Goal: Information Seeking & Learning: Compare options

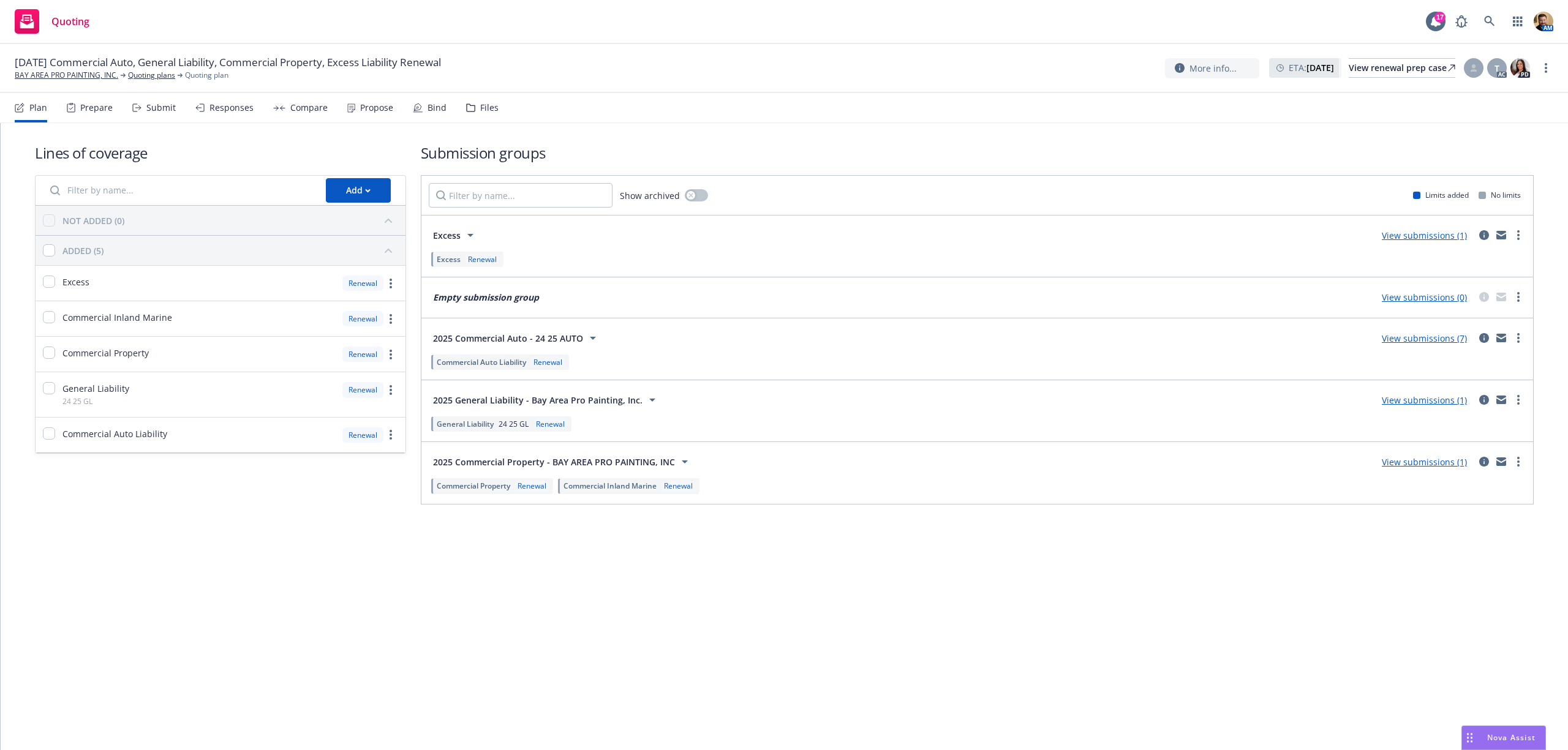
click at [300, 107] on div "Compare" at bounding box center [309, 108] width 37 height 10
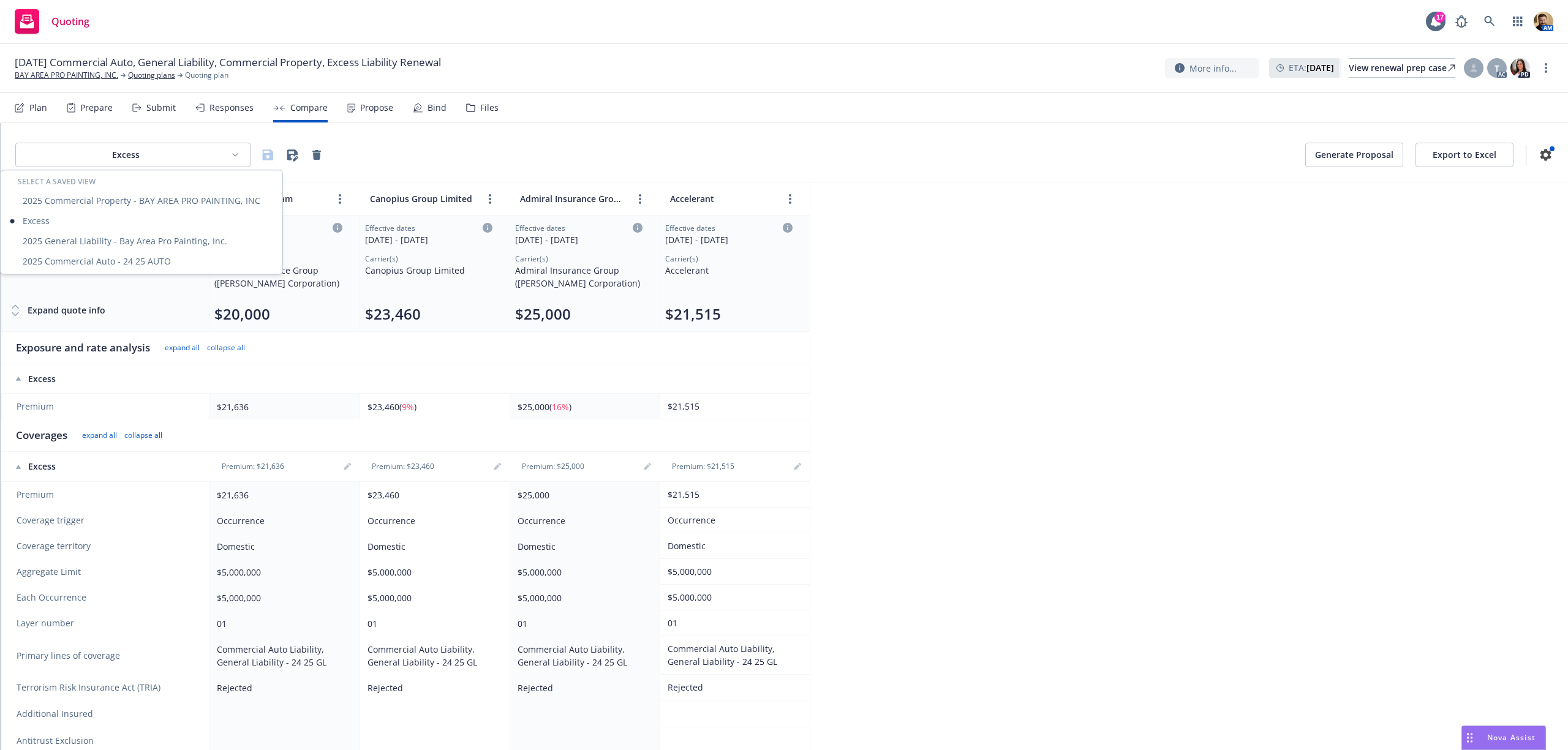
click at [145, 151] on html "Quoting 17 AM [DATE] Commercial Auto, General Liability, Commercial Property, E…" at bounding box center [784, 375] width 1568 height 750
click at [112, 201] on div "2025 Commercial Property - BAY AREA PRO PAINTING, INC" at bounding box center [141, 200] width 277 height 20
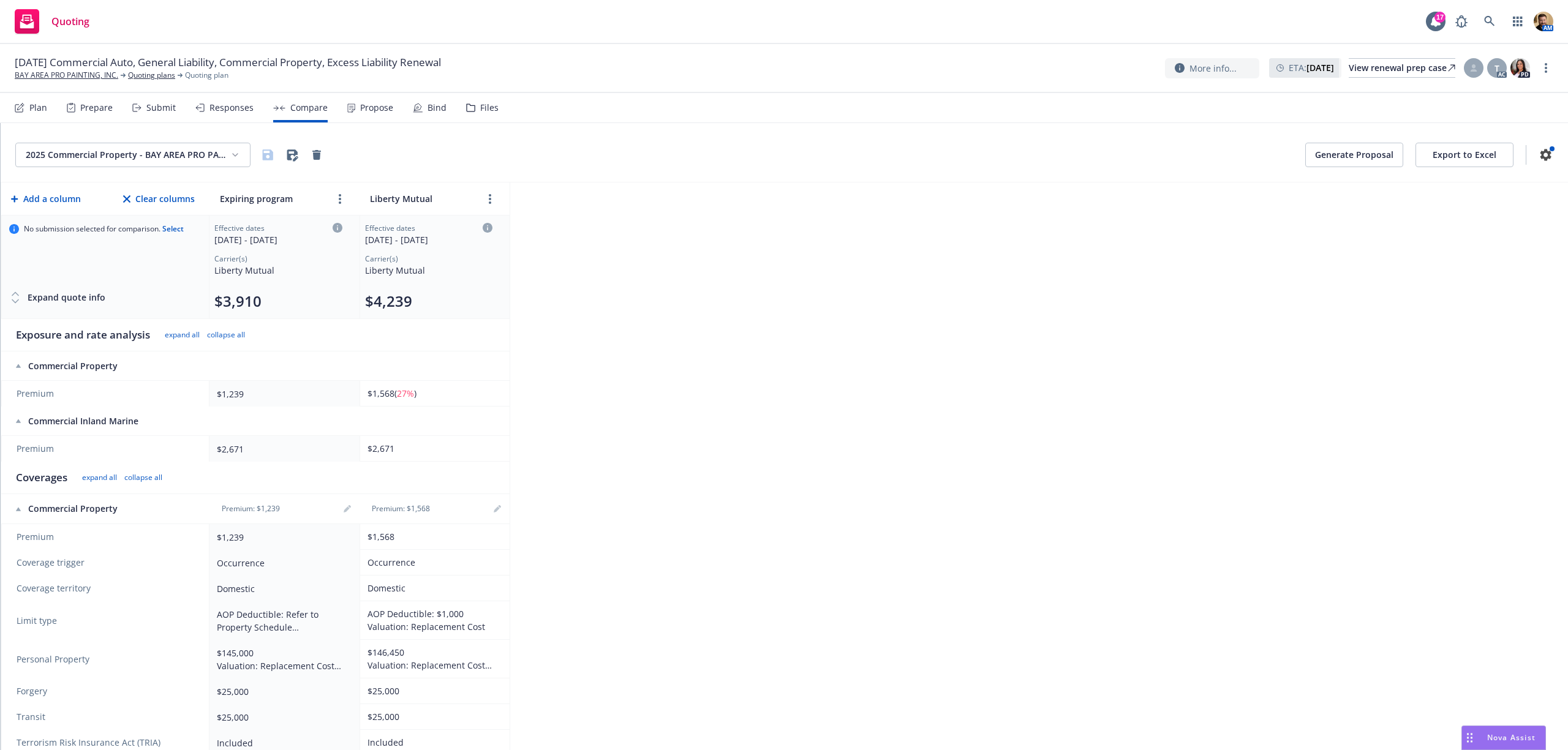
click at [430, 395] on div "$1,568 ( 27% )" at bounding box center [432, 393] width 130 height 13
click at [495, 512] on icon "editPencil" at bounding box center [497, 509] width 8 height 8
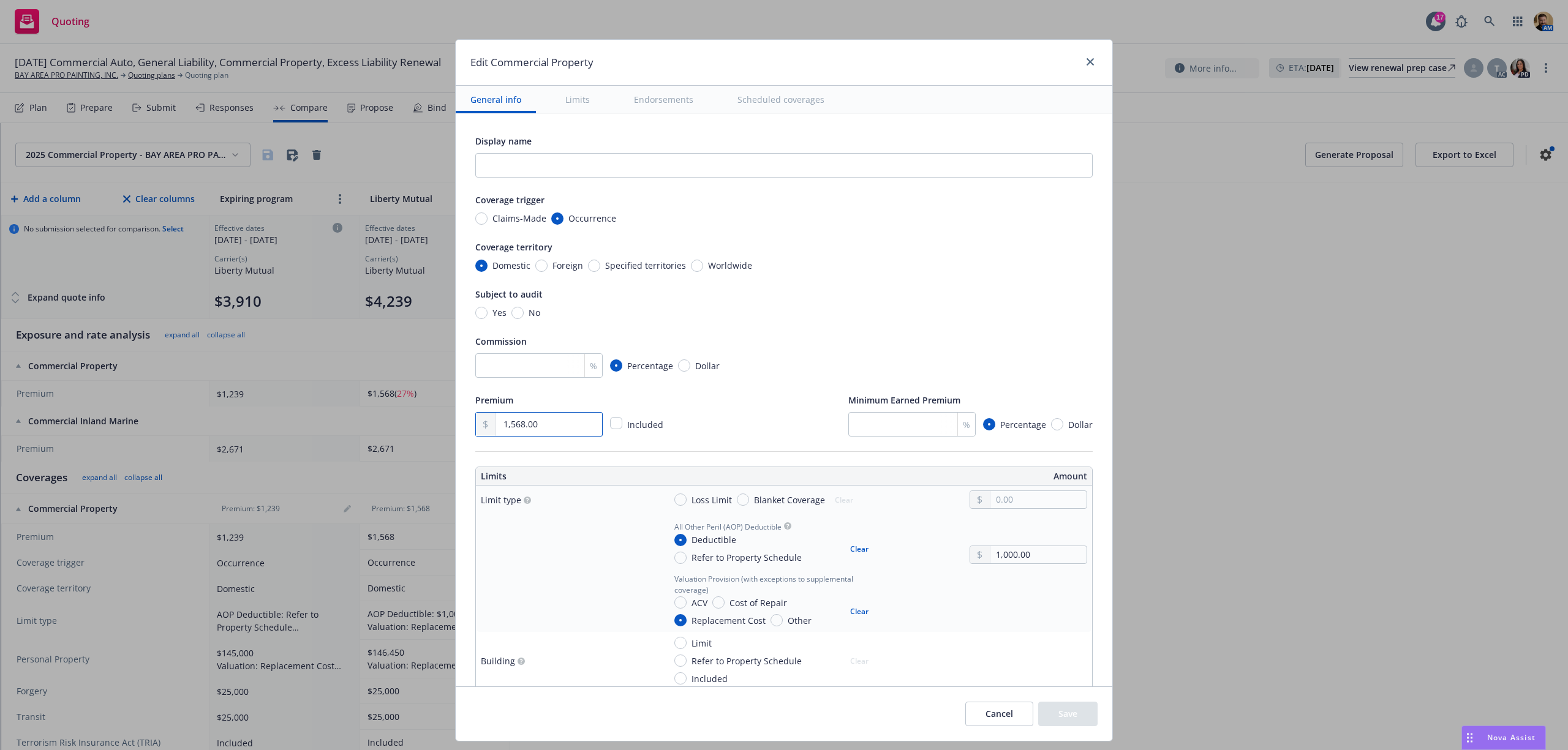
drag, startPoint x: 530, startPoint y: 422, endPoint x: 473, endPoint y: 421, distance: 57.0
click at [475, 421] on div "1,568.00" at bounding box center [539, 424] width 127 height 24
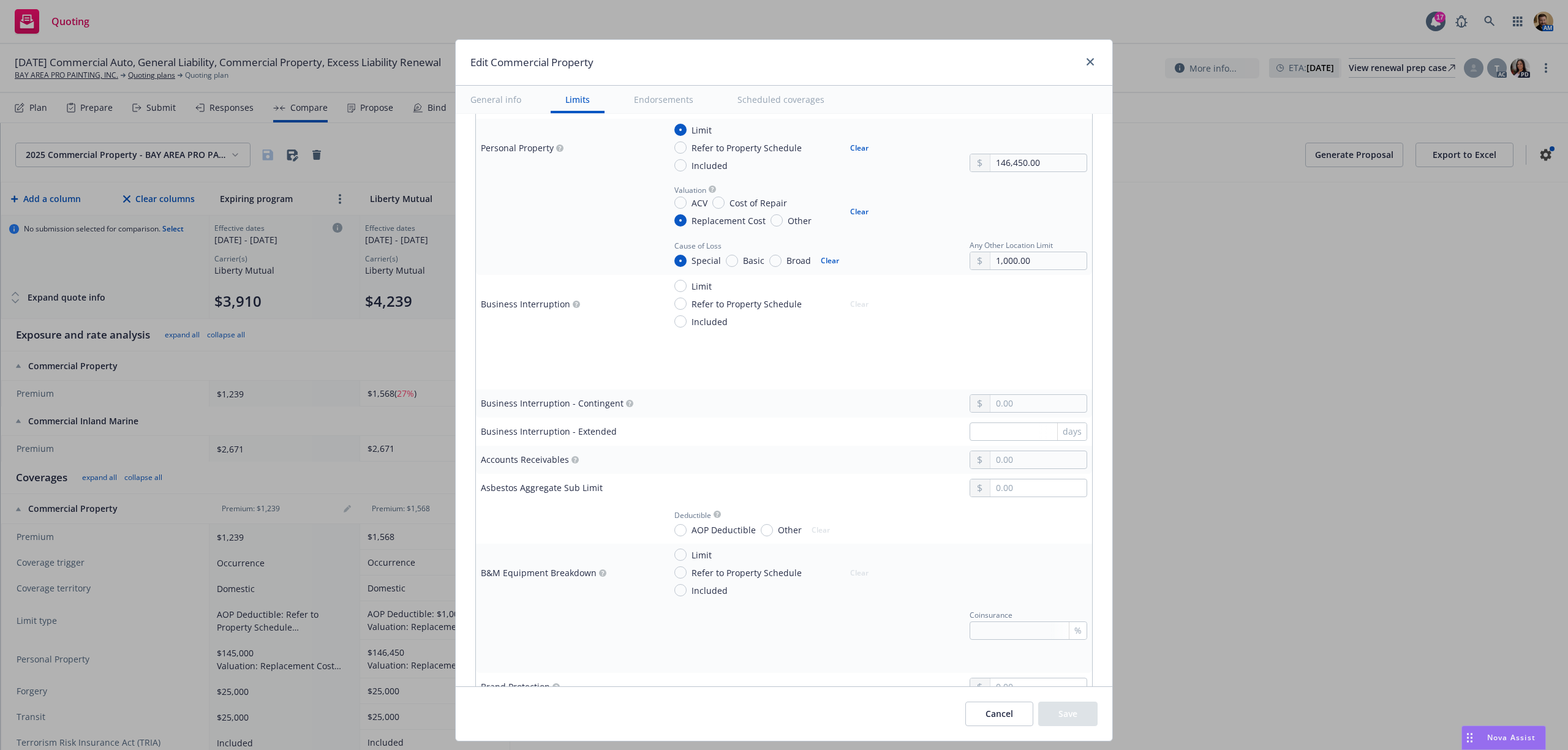
scroll to position [82, 0]
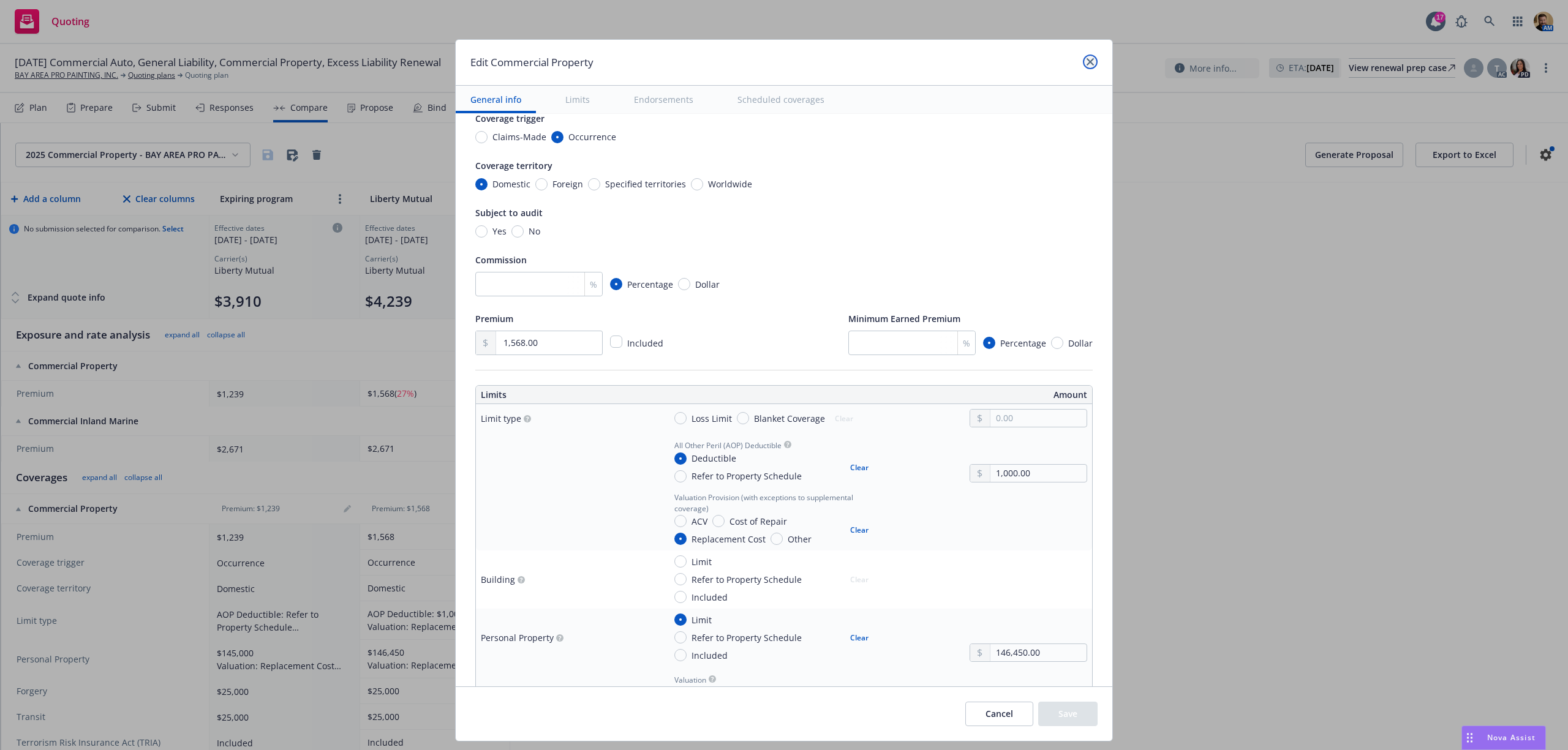
click at [1083, 56] on link "close" at bounding box center [1089, 62] width 15 height 15
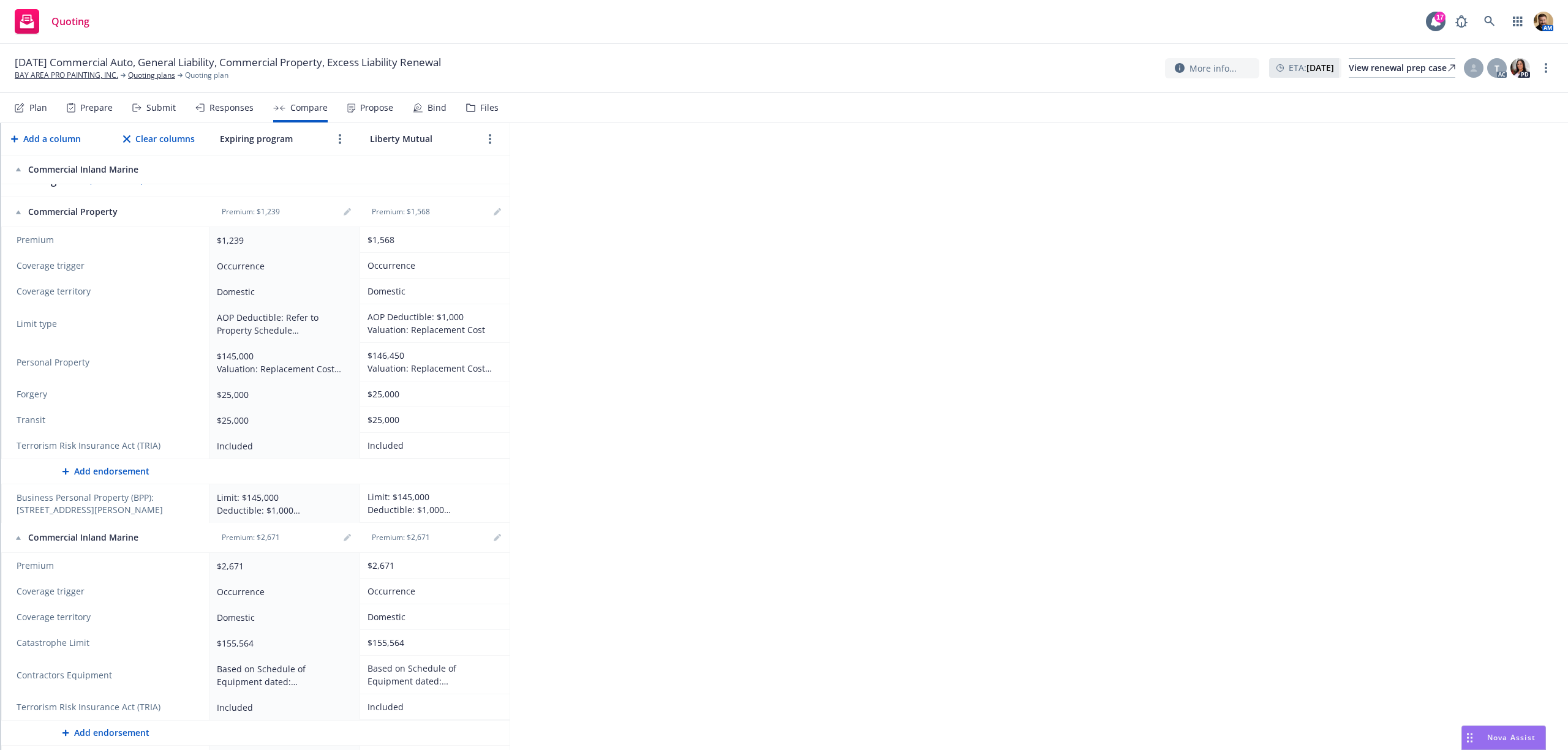
scroll to position [326, 0]
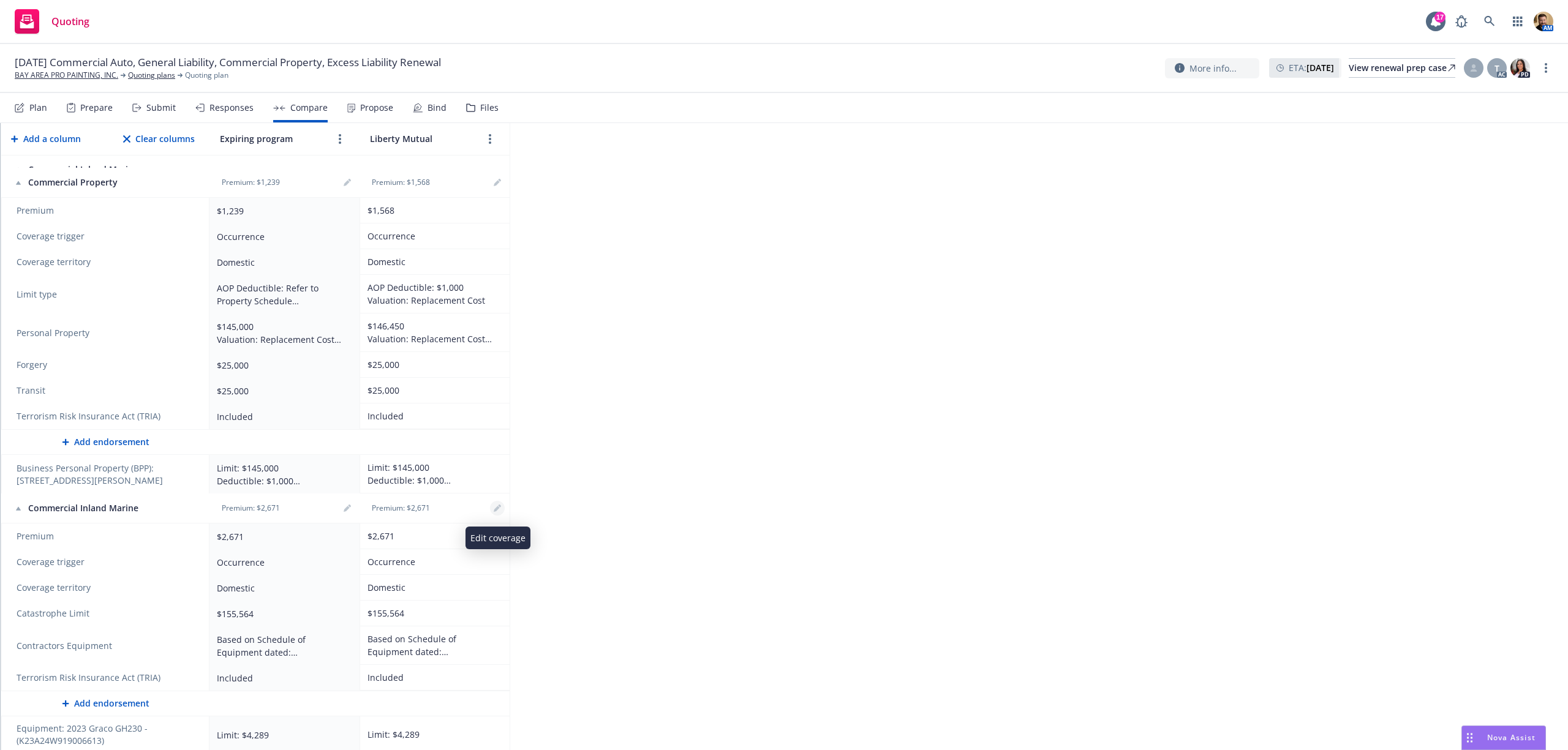
click at [499, 510] on icon "editPencil" at bounding box center [497, 509] width 6 height 6
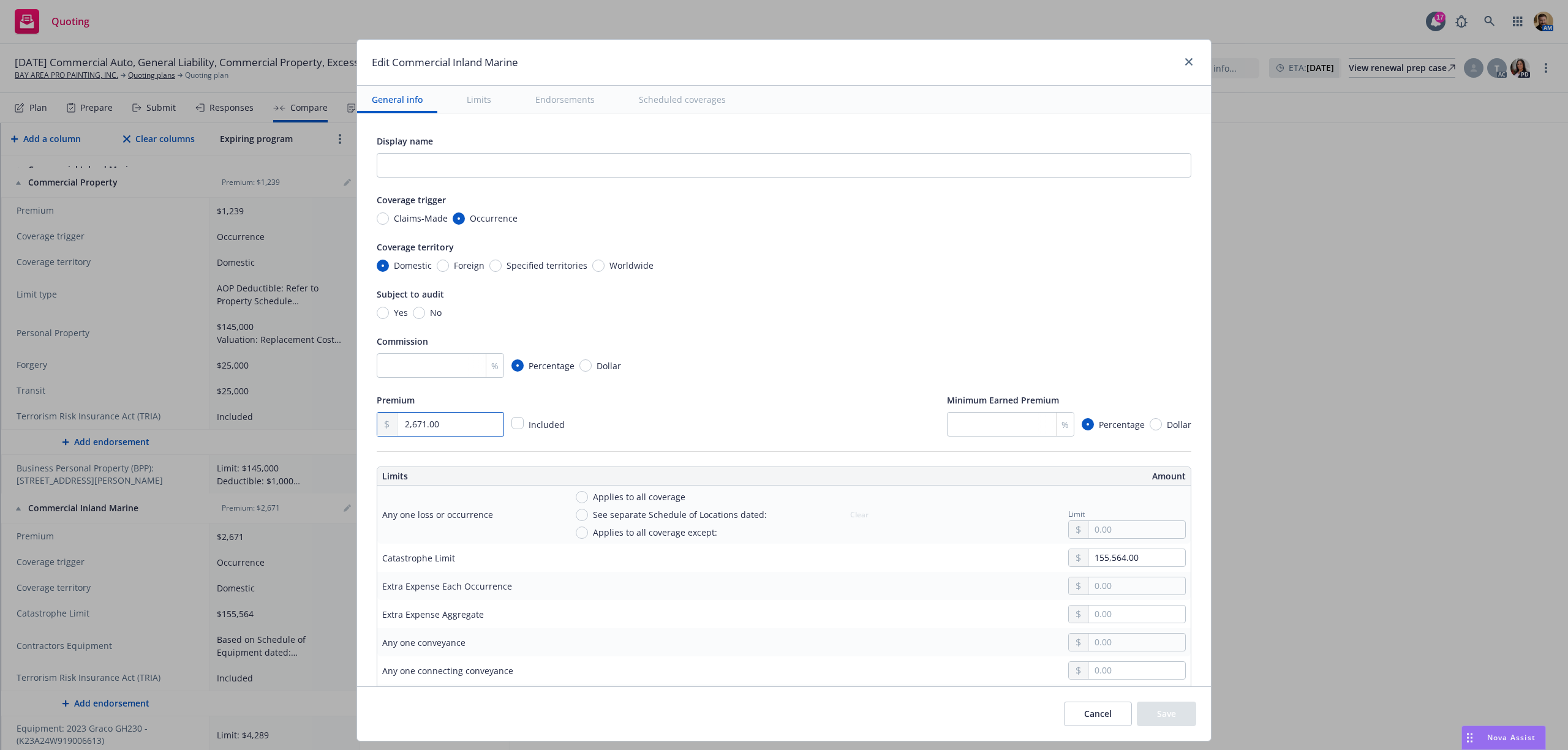
drag, startPoint x: 447, startPoint y: 425, endPoint x: 378, endPoint y: 425, distance: 69.0
click at [378, 425] on div "2,671.00" at bounding box center [440, 424] width 127 height 24
click at [454, 426] on input "2,671.00" at bounding box center [450, 425] width 106 height 24
drag, startPoint x: 454, startPoint y: 426, endPoint x: 394, endPoint y: 426, distance: 60.0
click at [398, 426] on input "2,671.00" at bounding box center [450, 425] width 106 height 24
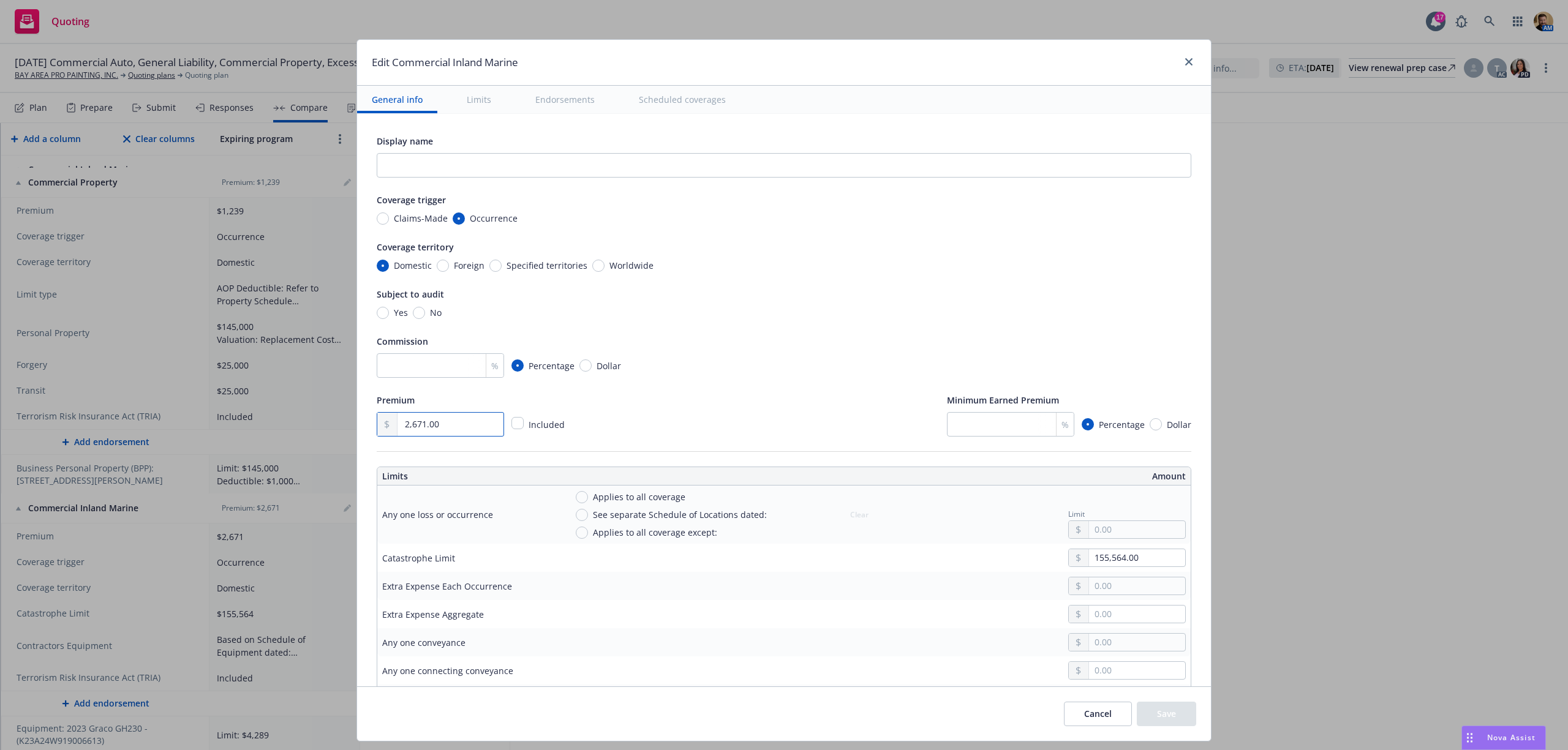
type textarea "x"
type input "2.00"
type textarea "x"
type input "27.00"
type textarea "x"
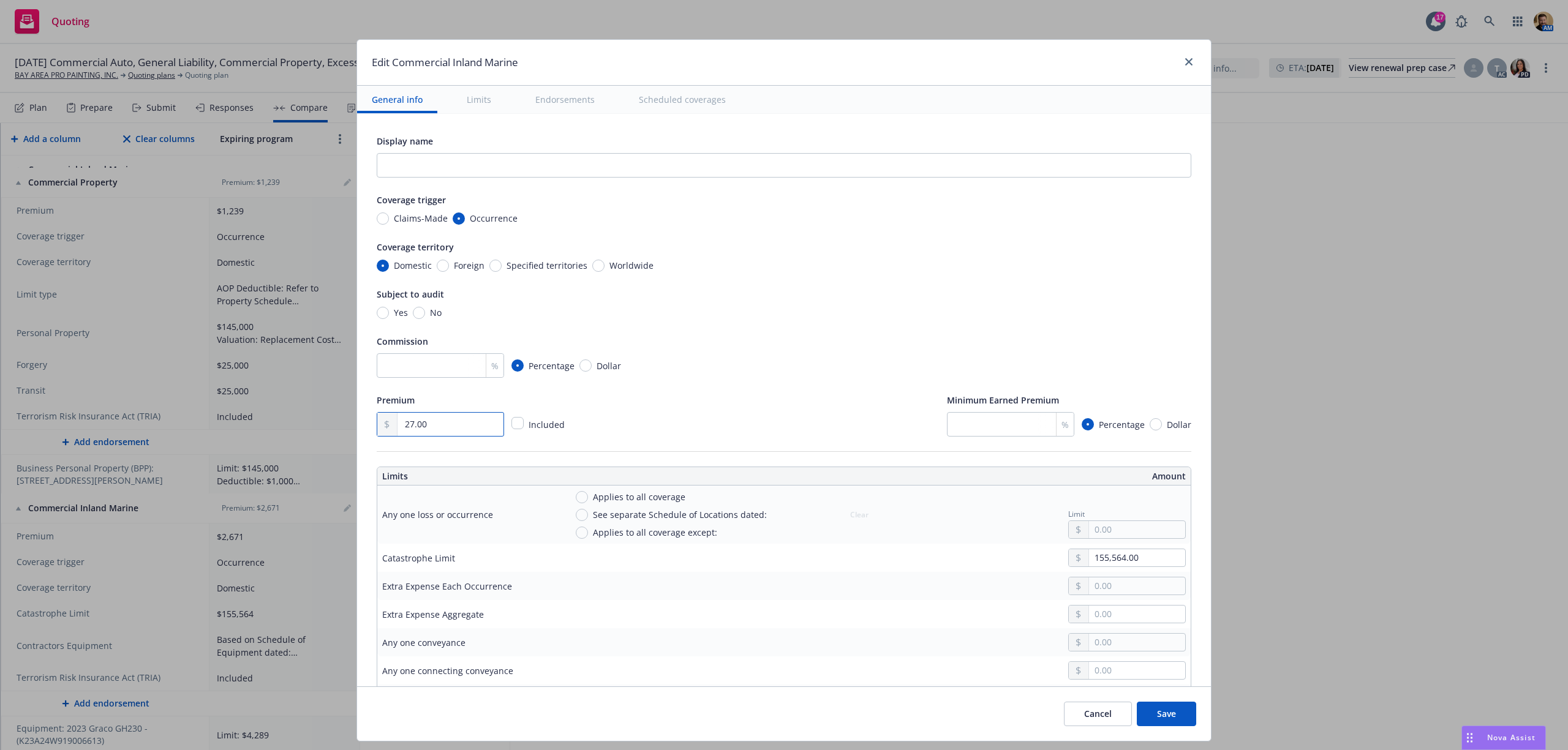
type input "276.00"
type textarea "x"
type input "2,765.00"
click at [612, 425] on div "Premium 2,765.00 Included Minimum Earned Premium % Percentage Dollar" at bounding box center [784, 415] width 814 height 44
click at [1161, 718] on button "Save" at bounding box center [1166, 713] width 60 height 24
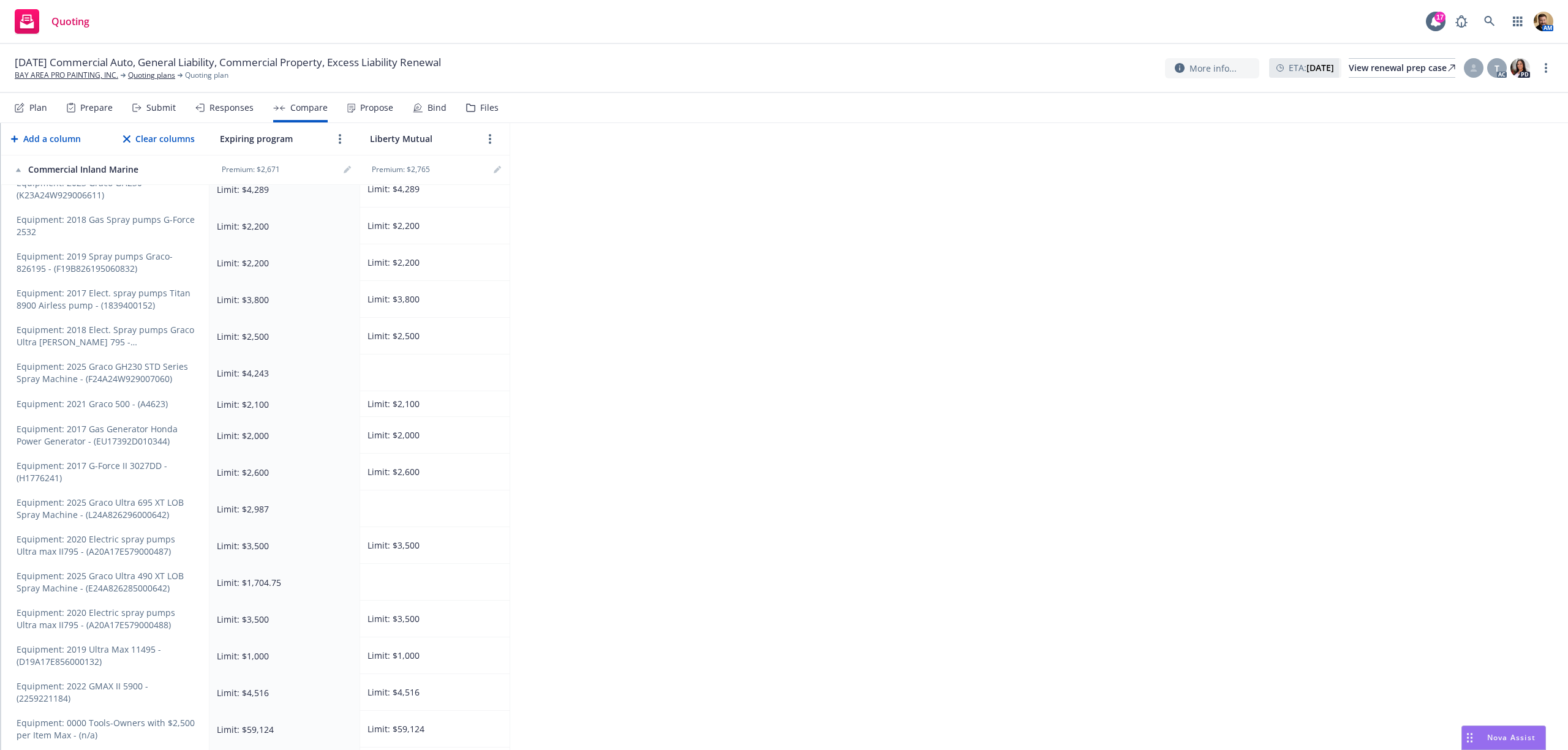
scroll to position [1000, 0]
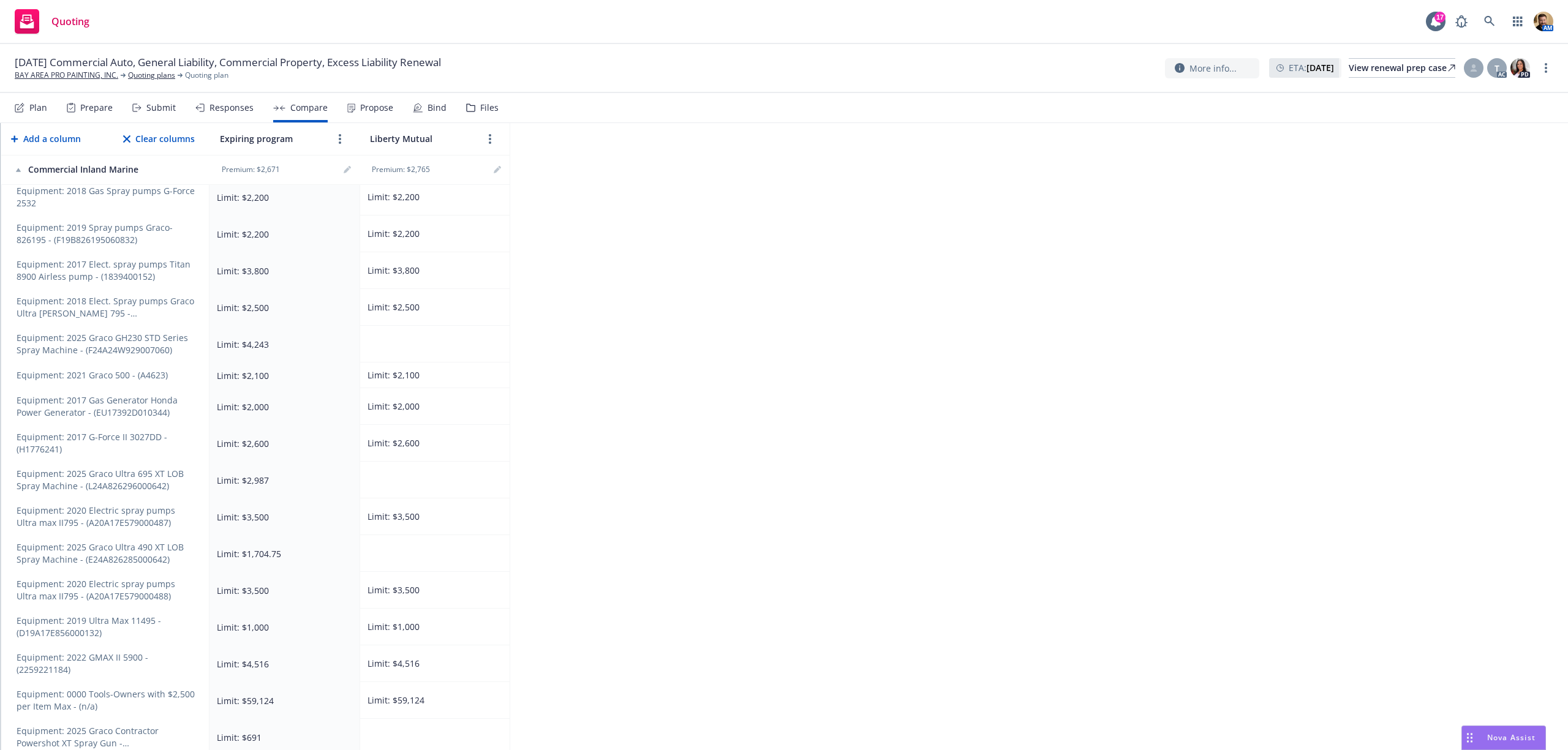
click at [395, 353] on td at bounding box center [434, 343] width 150 height 37
click at [402, 343] on td at bounding box center [434, 343] width 150 height 37
click at [503, 172] on link "editPencil" at bounding box center [497, 169] width 15 height 15
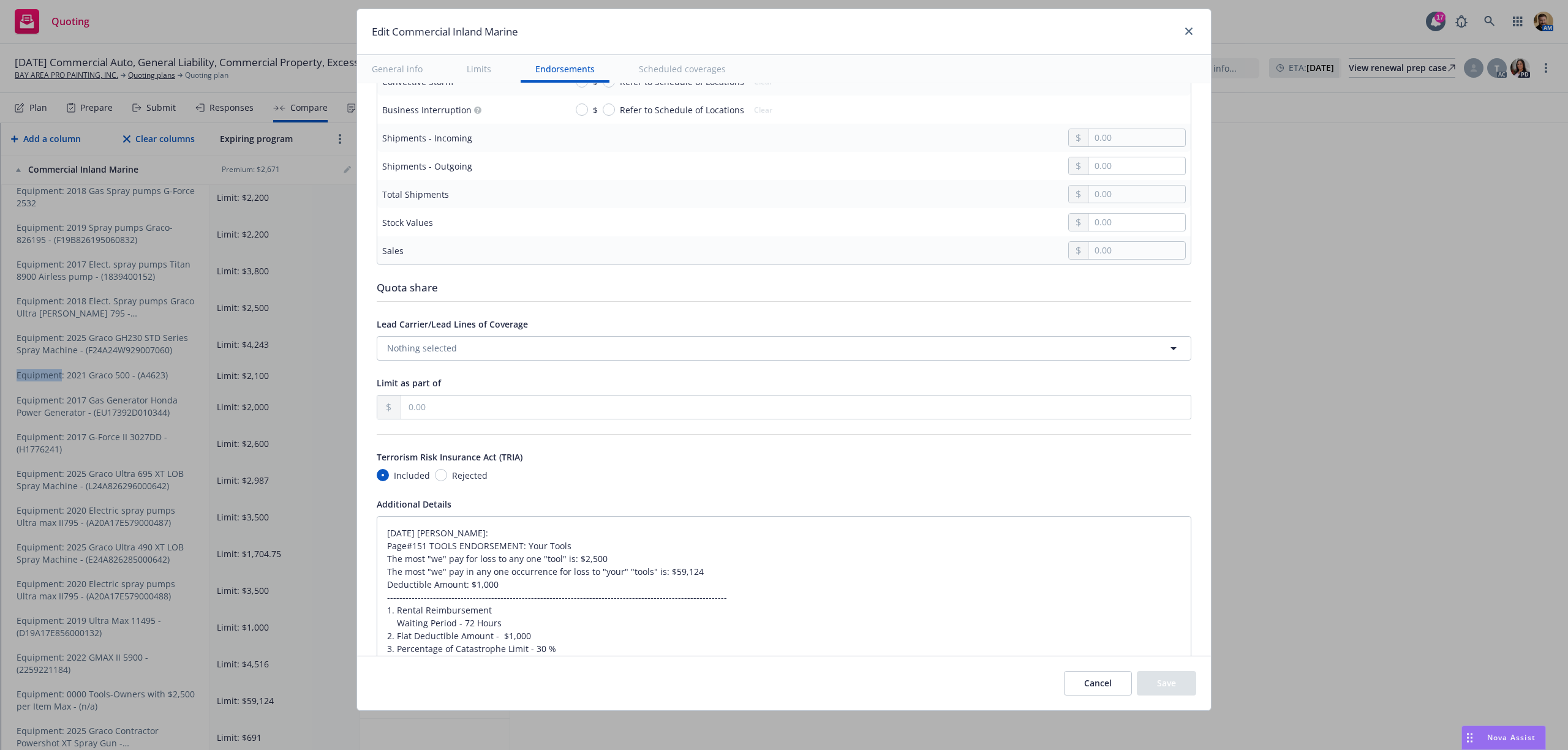
scroll to position [3003, 0]
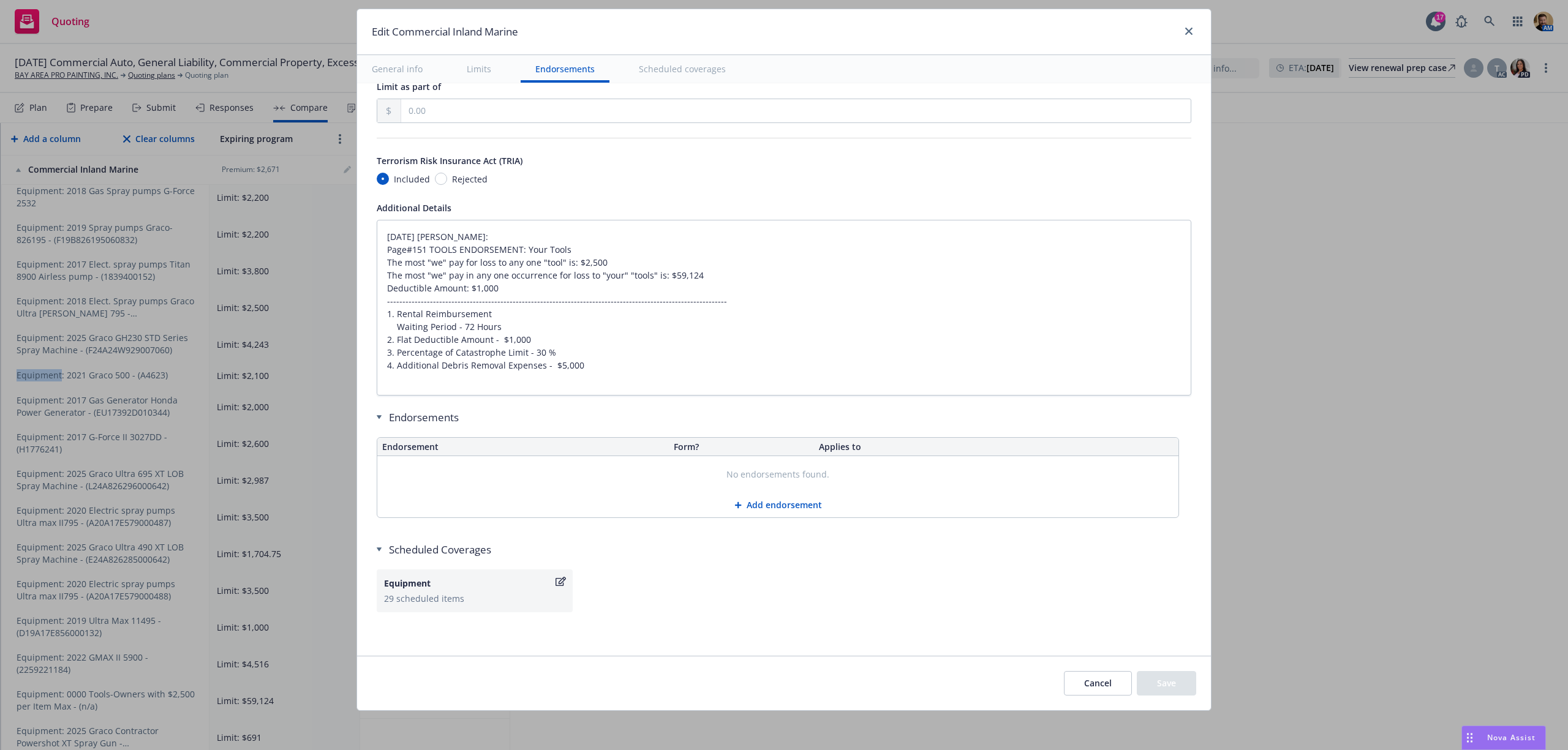
type textarea "x"
click at [437, 593] on div "29 scheduled items" at bounding box center [474, 598] width 181 height 13
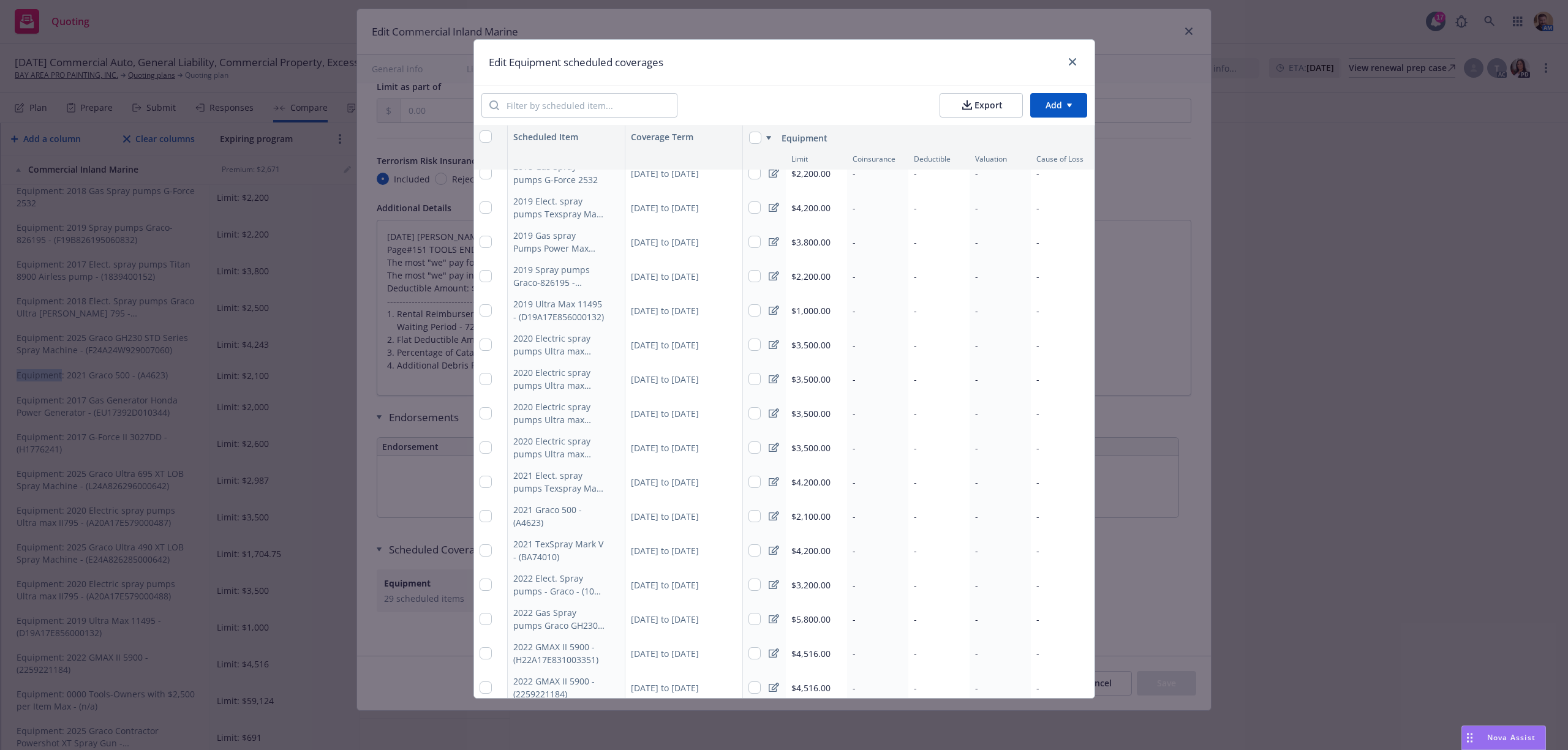
scroll to position [478, 0]
click at [1052, 102] on html "Quoting 17 AM [DATE] Commercial Auto, General Liability, Commercial Property, E…" at bounding box center [784, 375] width 1568 height 750
click at [1024, 135] on div "Add scheduled items" at bounding box center [1040, 134] width 107 height 20
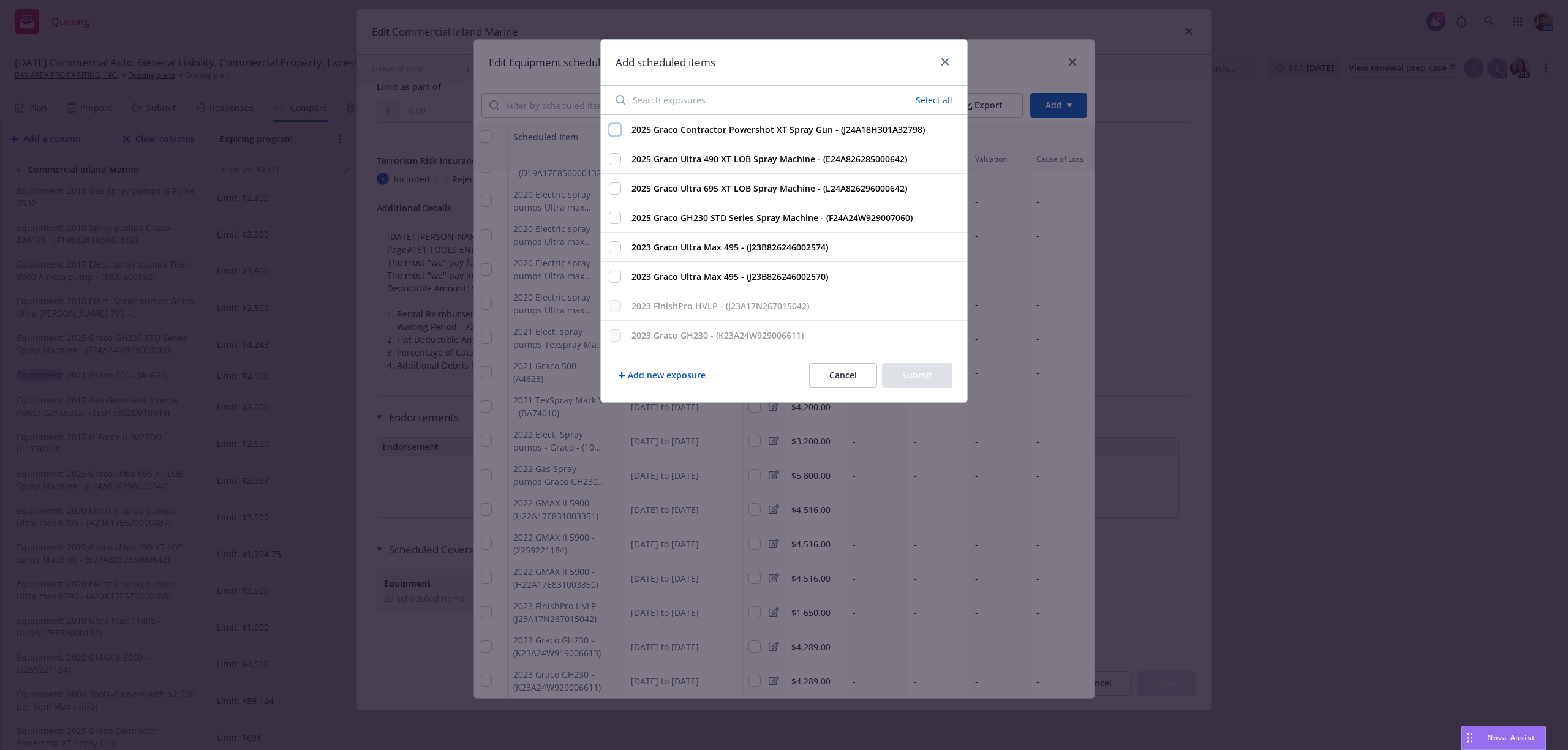
click at [618, 130] on input "2025 Graco Contractor Powershot XT Spray Gun - (J24A18H301A32798)" at bounding box center [615, 130] width 12 height 12
checkbox input "true"
click at [613, 157] on input "2025 Graco Ultra 490 XT LOB Spray Machine - (E24A826285000642)" at bounding box center [615, 159] width 12 height 12
checkbox input "true"
click at [615, 190] on input "2025 Graco Ultra 695 XT LOB Spray Machine - (L24A826296000642)" at bounding box center [615, 189] width 12 height 12
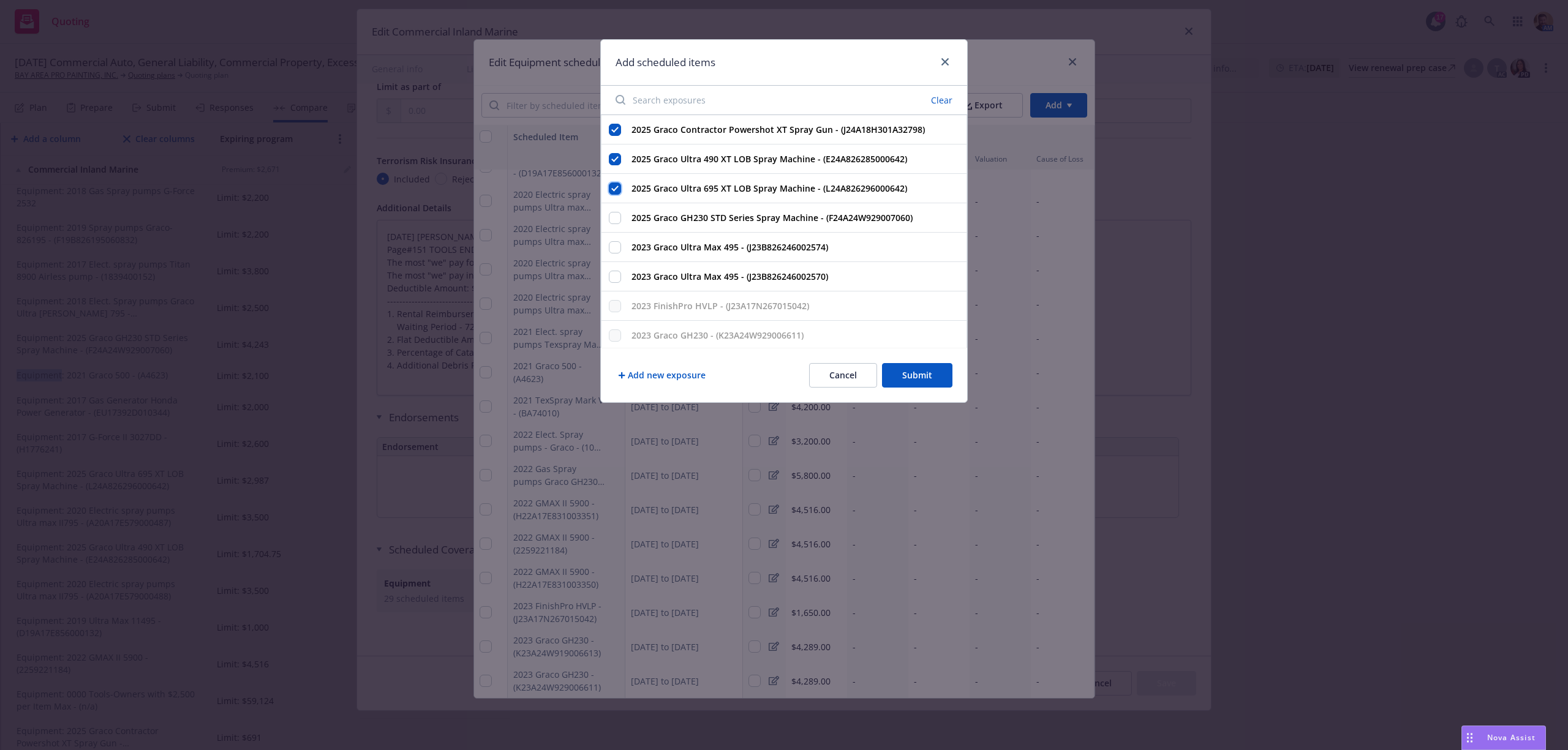
checkbox input "true"
click at [614, 223] on input "2025 Graco GH230 STD Series Spray Machine - (F24A24W929007060)" at bounding box center [615, 218] width 12 height 12
checkbox input "true"
click at [614, 251] on input "2023 Graco Ultra Max 495 - (J23B826246002574)" at bounding box center [615, 247] width 12 height 12
checkbox input "true"
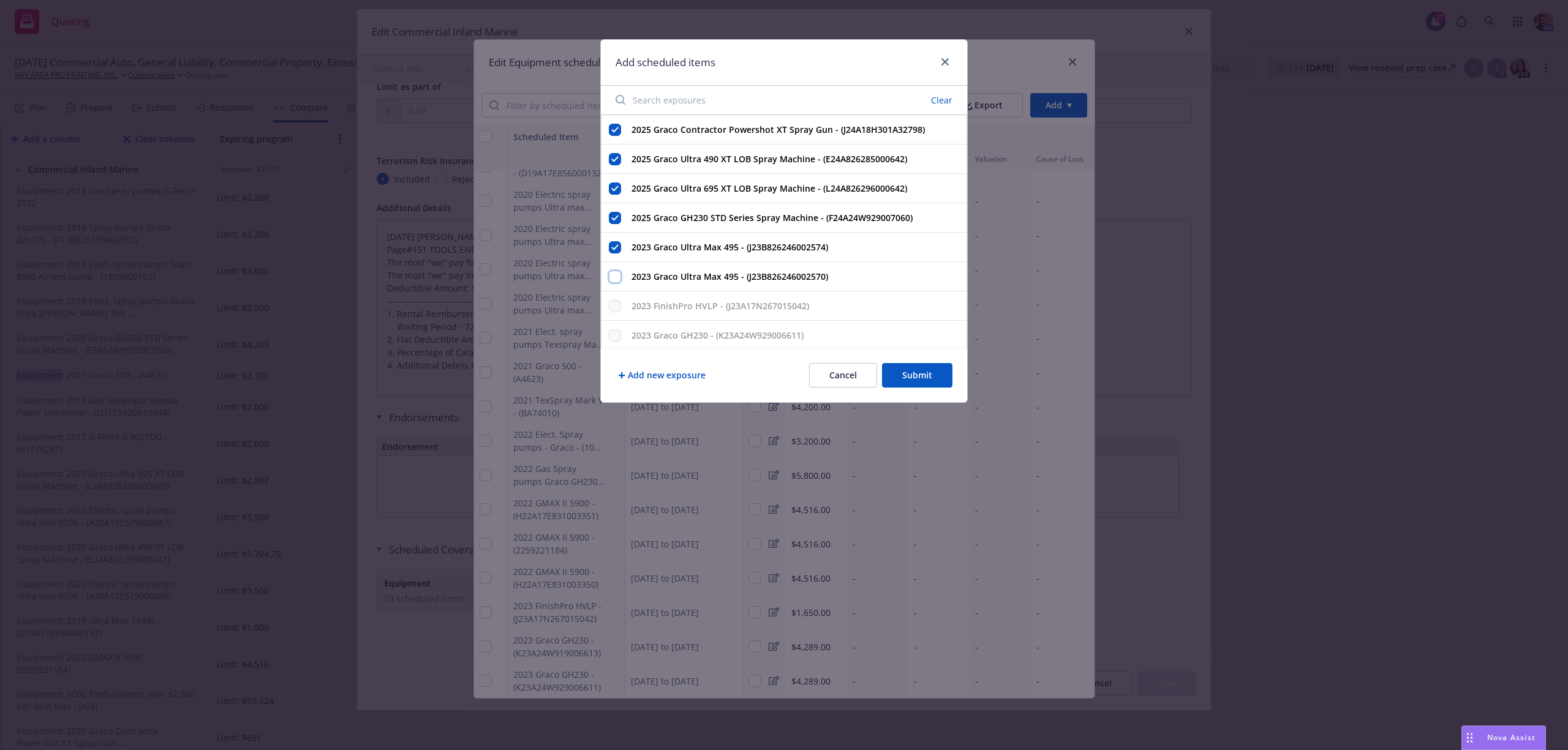
drag, startPoint x: 612, startPoint y: 280, endPoint x: 625, endPoint y: 289, distance: 15.8
click at [612, 282] on input "2023 Graco Ultra Max 495 - (J23B826246002570)" at bounding box center [615, 277] width 12 height 12
checkbox input "true"
click at [907, 375] on button "Submit" at bounding box center [917, 375] width 71 height 24
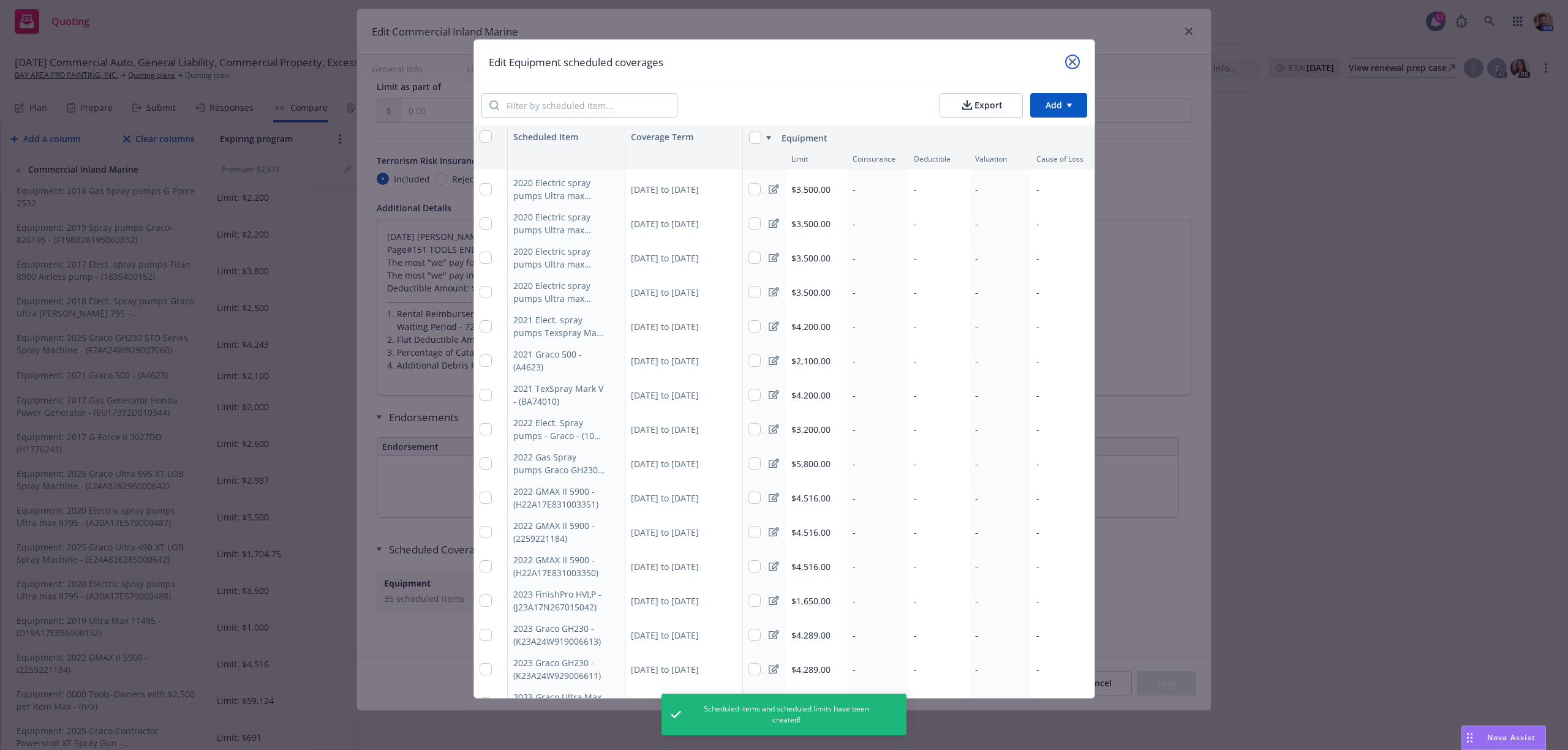
click at [1076, 62] on icon "close" at bounding box center [1072, 62] width 8 height 8
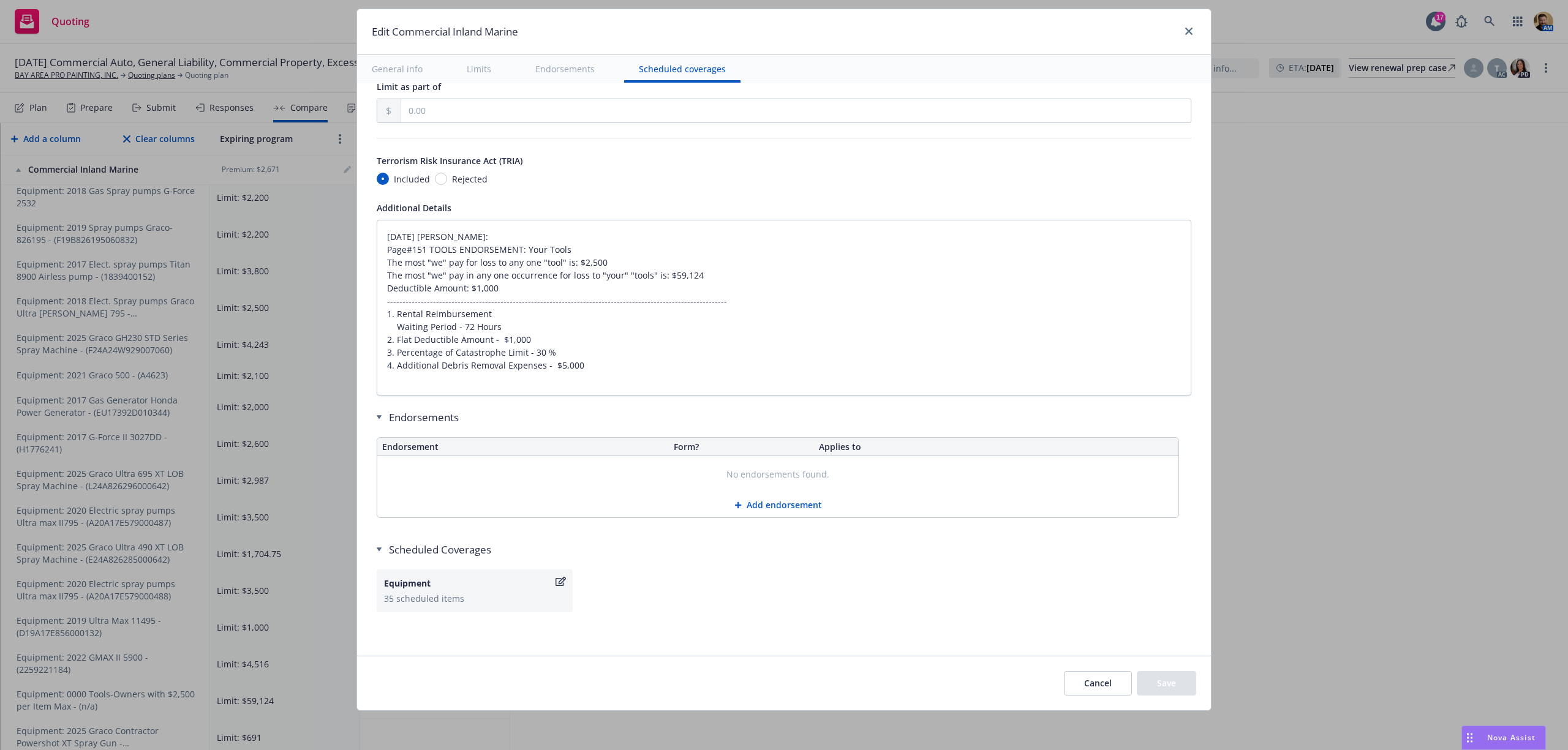
type textarea "x"
click at [1185, 28] on icon "close" at bounding box center [1188, 31] width 8 height 8
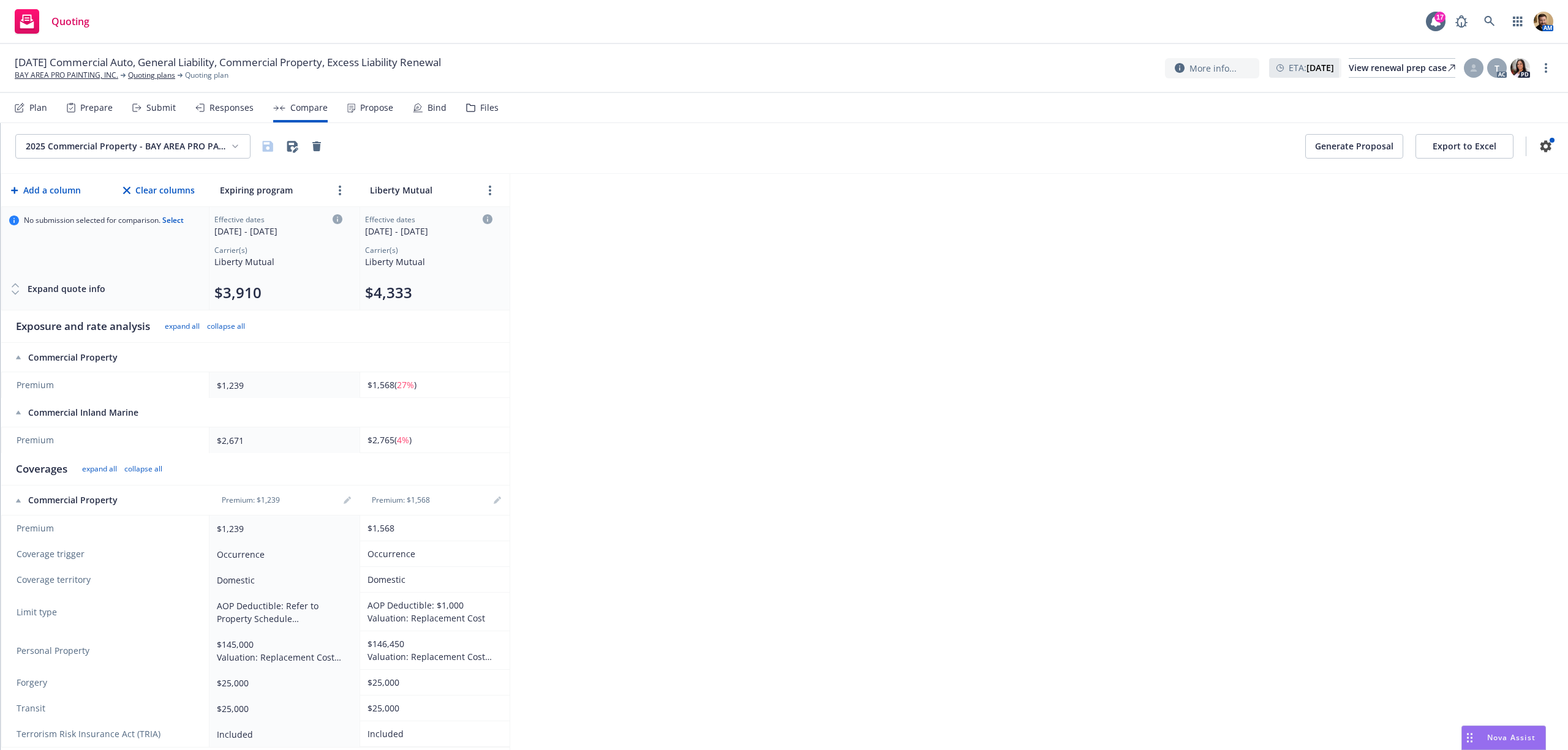
scroll to position [0, 0]
